Goal: Find contact information: Find contact information

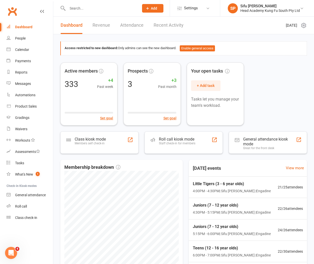
click at [72, 11] on input "text" at bounding box center [101, 8] width 70 height 7
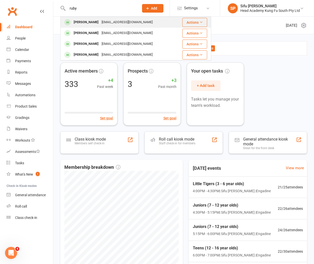
type input "ruby"
click at [94, 23] on div "[PERSON_NAME]" at bounding box center [86, 22] width 28 height 7
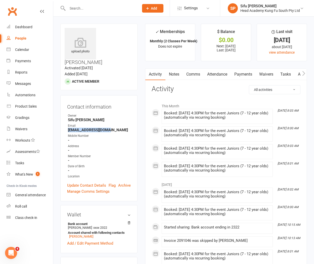
drag, startPoint x: 68, startPoint y: 116, endPoint x: 111, endPoint y: 116, distance: 43.0
click at [111, 128] on strong "[EMAIL_ADDRESS][DOMAIN_NAME]" at bounding box center [99, 130] width 63 height 5
copy strong "[EMAIL_ADDRESS][DOMAIN_NAME]"
click at [73, 9] on input "text" at bounding box center [101, 8] width 70 height 7
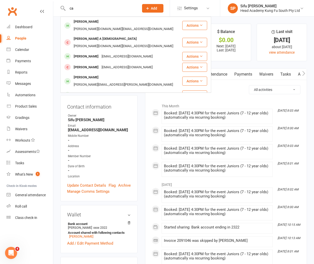
type input "c"
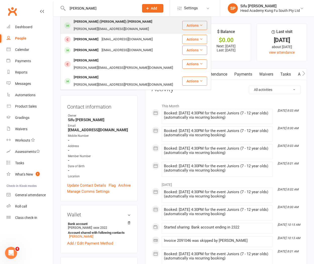
type input "[PERSON_NAME]"
click at [88, 22] on div "[PERSON_NAME] ([PERSON_NAME]) [PERSON_NAME]" at bounding box center [113, 21] width 82 height 7
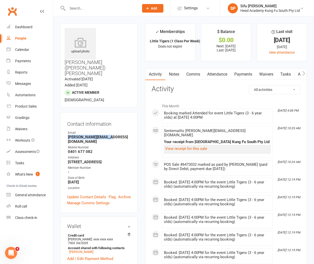
drag, startPoint x: 68, startPoint y: 112, endPoint x: 115, endPoint y: 112, distance: 46.8
click at [115, 135] on strong "[PERSON_NAME][EMAIL_ADDRESS][DOMAIN_NAME]" at bounding box center [99, 139] width 63 height 9
copy strong "[PERSON_NAME][EMAIL_ADDRESS][DOMAIN_NAME]"
drag, startPoint x: 68, startPoint y: 122, endPoint x: 98, endPoint y: 122, distance: 30.2
click at [98, 149] on strong "0401 677 082" at bounding box center [99, 151] width 63 height 5
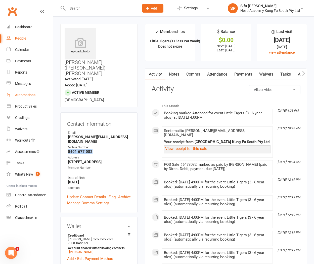
copy strong "0401 677 082"
